Goal: Task Accomplishment & Management: Manage account settings

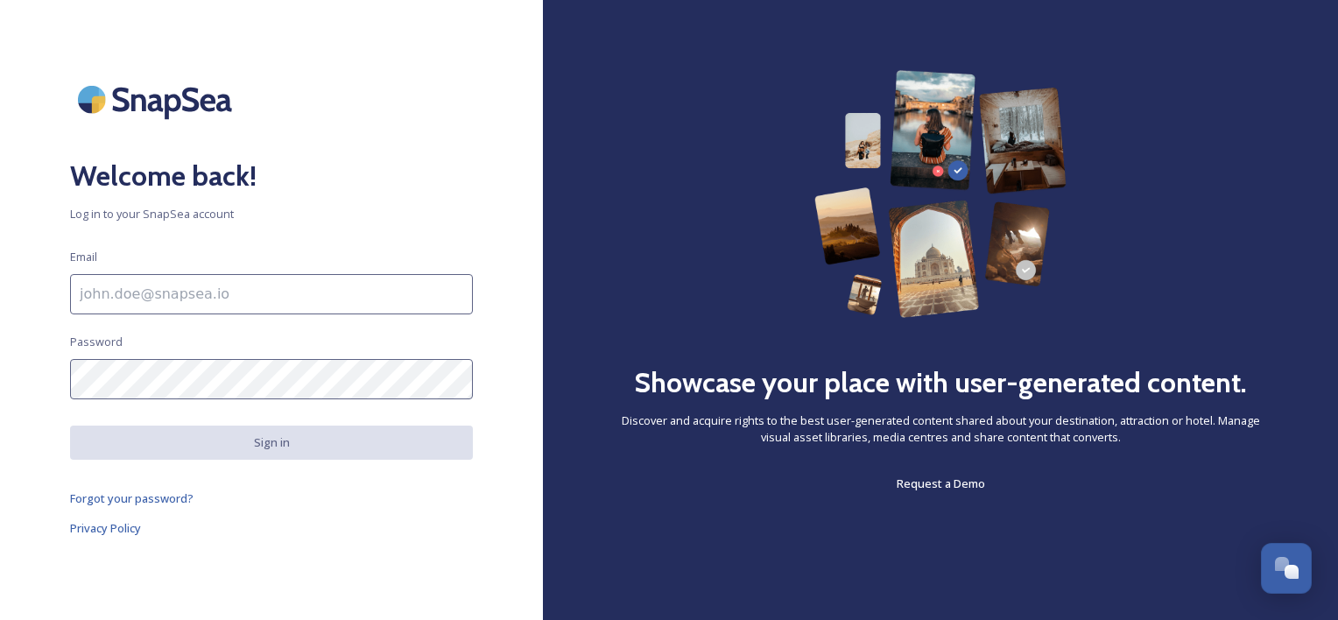
type input "[PERSON_NAME][EMAIL_ADDRESS][DOMAIN_NAME]"
click at [284, 444] on button "Sign in" at bounding box center [271, 442] width 403 height 34
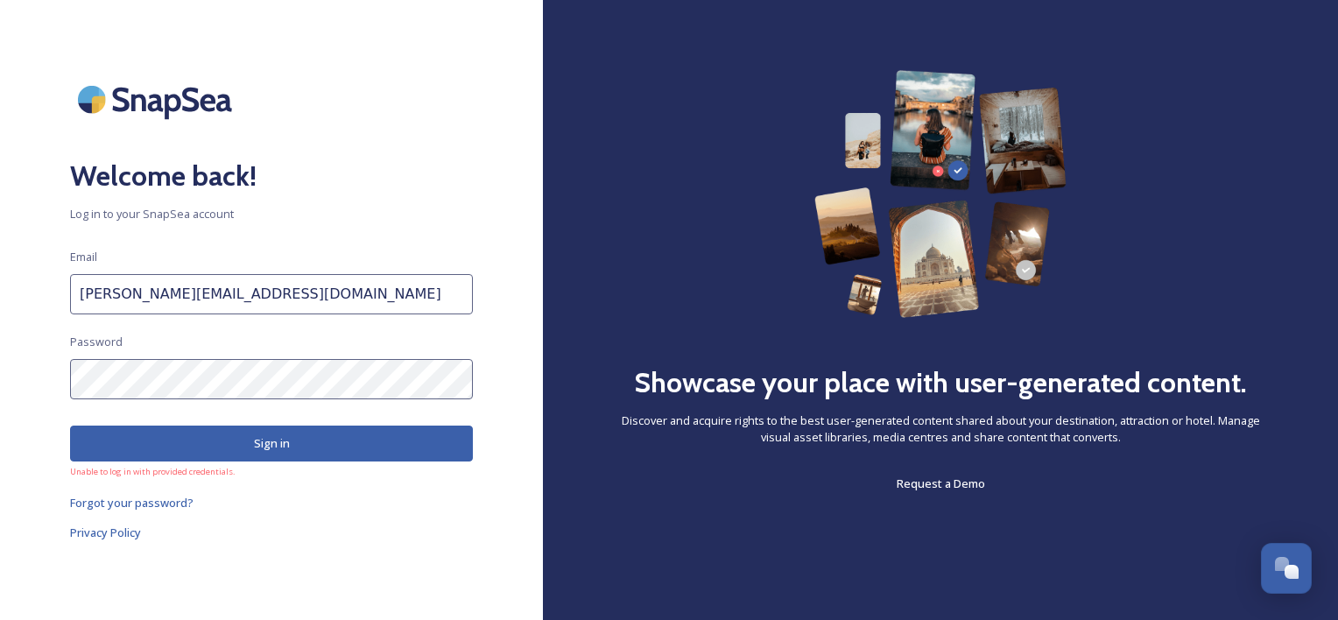
click at [374, 453] on button "Sign in" at bounding box center [271, 443] width 403 height 36
click at [7, 413] on div "Welcome back! Log in to your SnapSea account Email [PERSON_NAME][EMAIL_ADDRESS]…" at bounding box center [271, 310] width 543 height 480
click at [95, 439] on button "Sign in" at bounding box center [271, 443] width 403 height 36
click at [11, 466] on div "Welcome back! Log in to your SnapSea account Email [PERSON_NAME][EMAIL_ADDRESS]…" at bounding box center [271, 310] width 543 height 480
click at [112, 503] on span "Forgot your password?" at bounding box center [131, 503] width 123 height 16
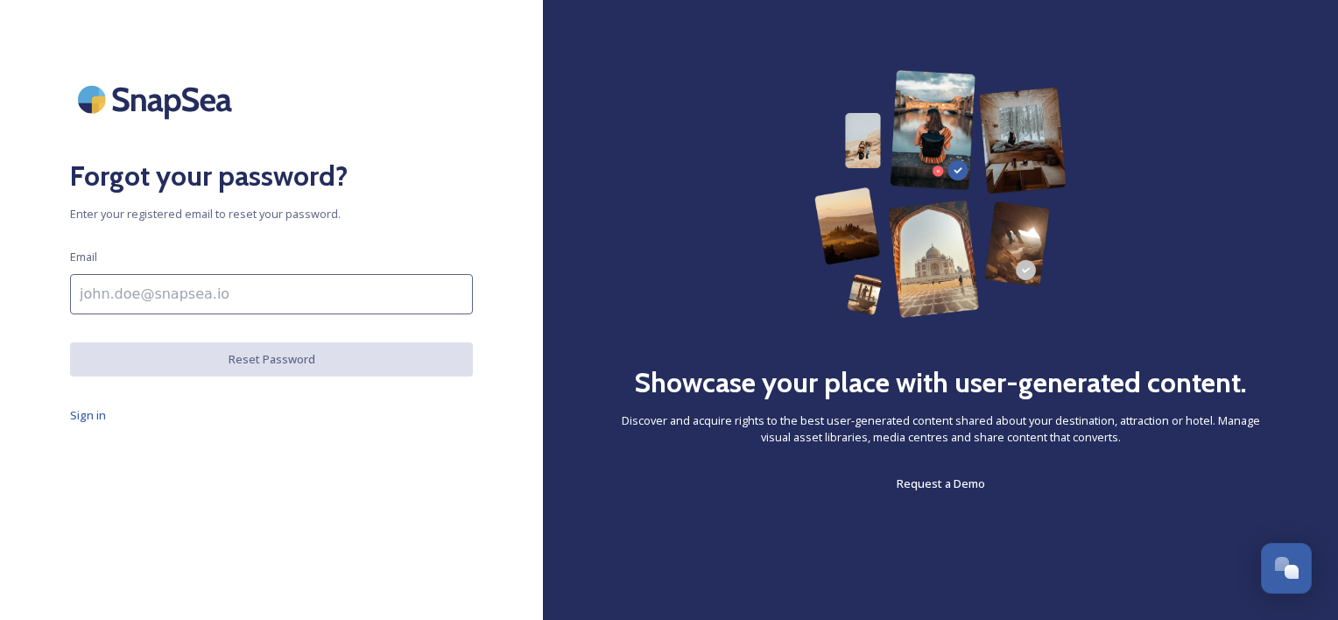
click at [200, 301] on input at bounding box center [271, 294] width 403 height 40
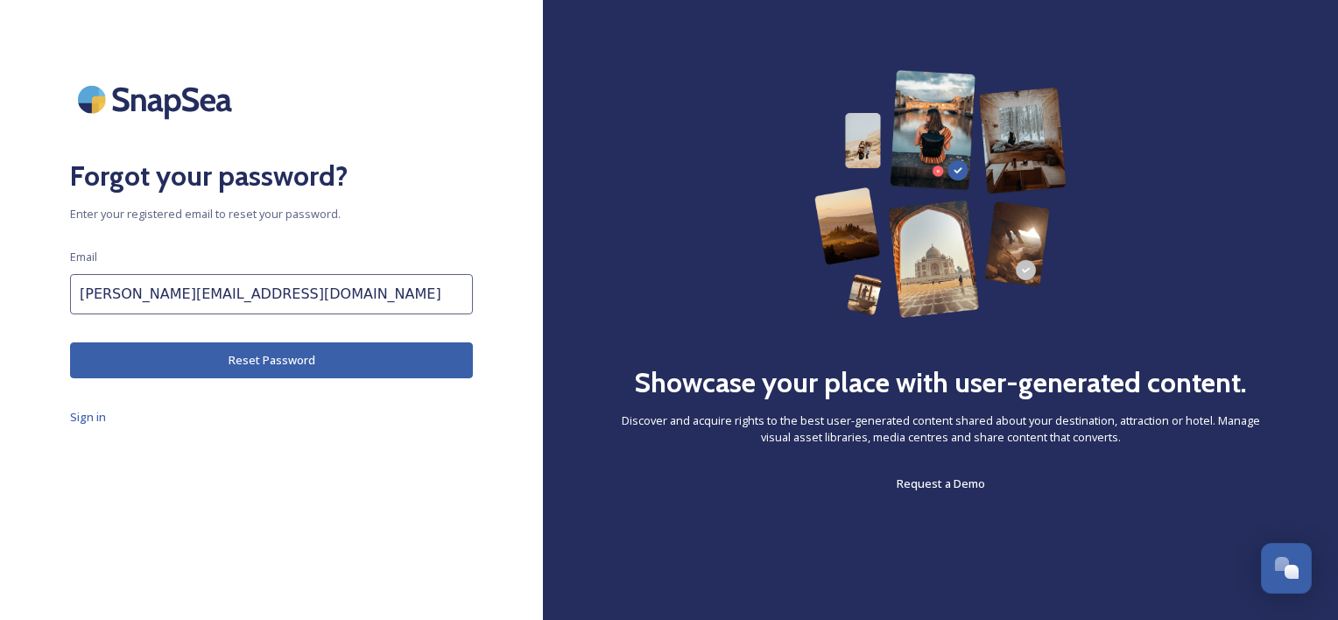
type input "[PERSON_NAME][EMAIL_ADDRESS][DOMAIN_NAME]"
click at [245, 355] on button "Reset Password" at bounding box center [271, 360] width 403 height 36
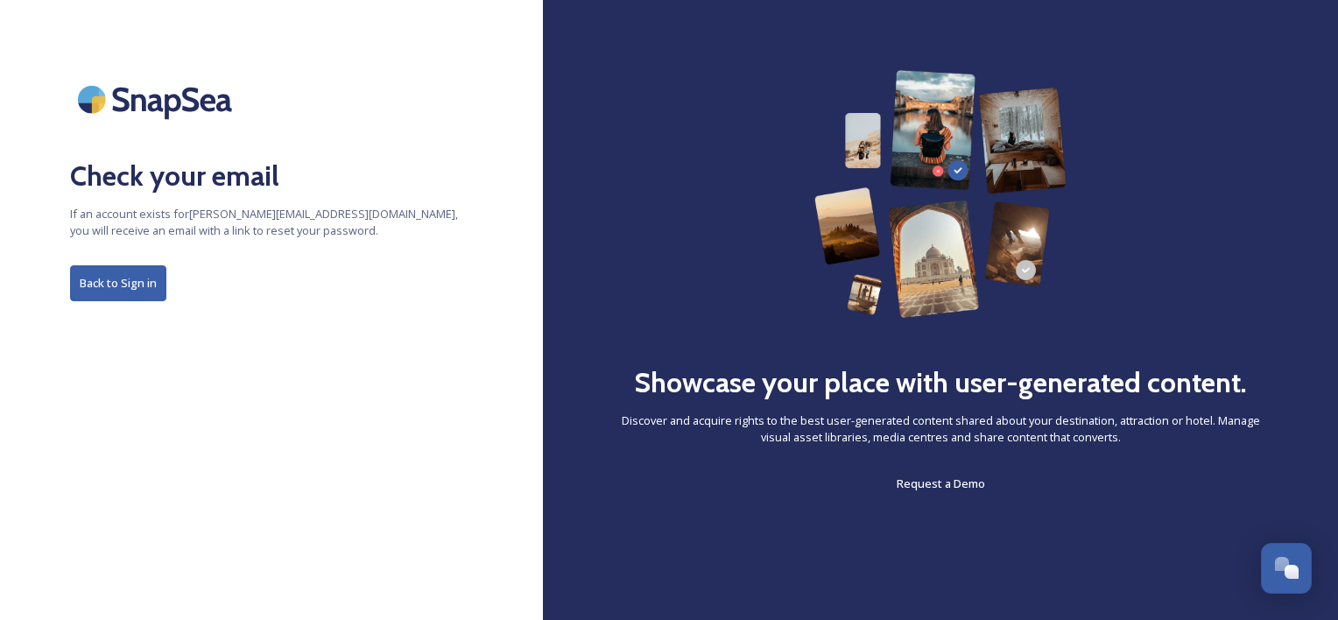
click at [146, 287] on button "Back to Sign in" at bounding box center [118, 283] width 96 height 36
